Goal: Information Seeking & Learning: Learn about a topic

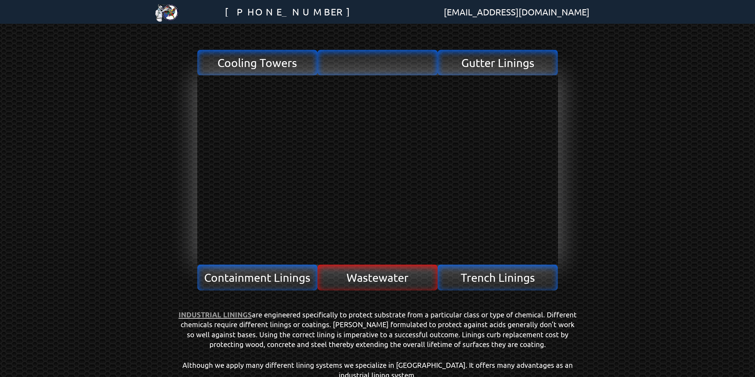
click at [406, 278] on span "Wastewater" at bounding box center [378, 277] width 62 height 11
click at [363, 273] on span "Wastewater" at bounding box center [378, 277] width 62 height 11
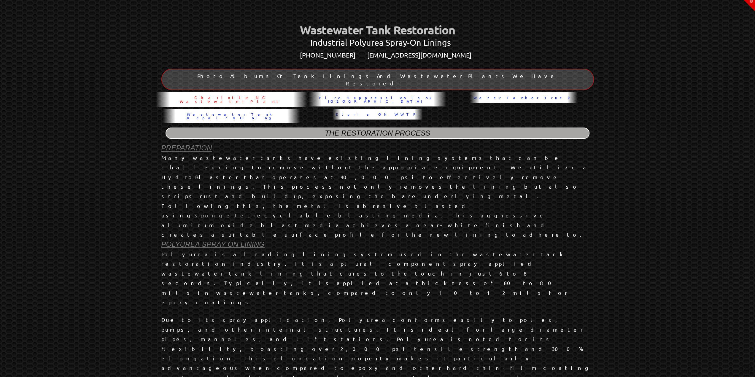
click at [203, 96] on span "Charlotte NC Wastewater Plant" at bounding box center [231, 100] width 145 height 8
